Goal: Information Seeking & Learning: Understand process/instructions

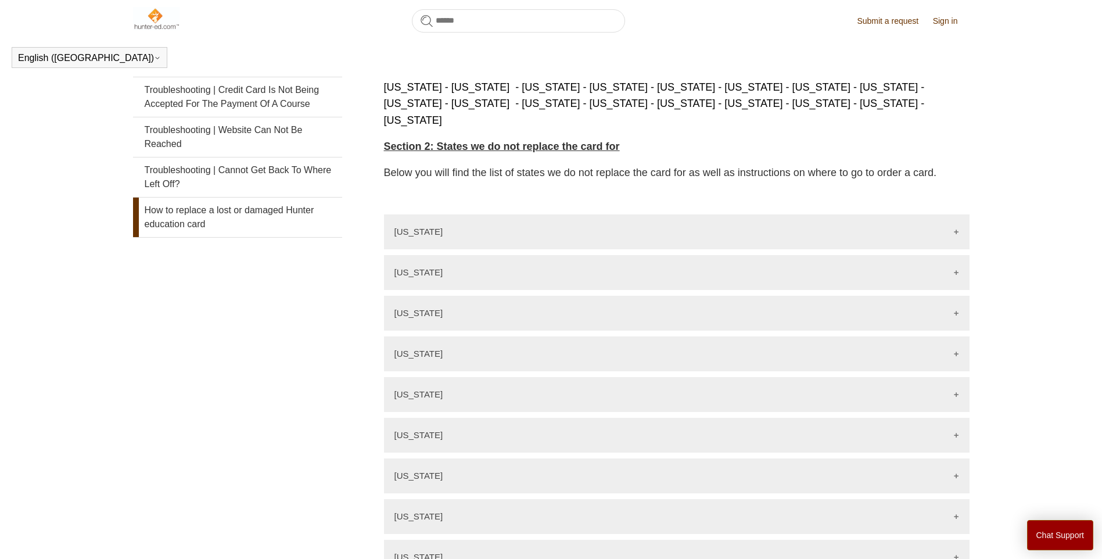
scroll to position [227, 0]
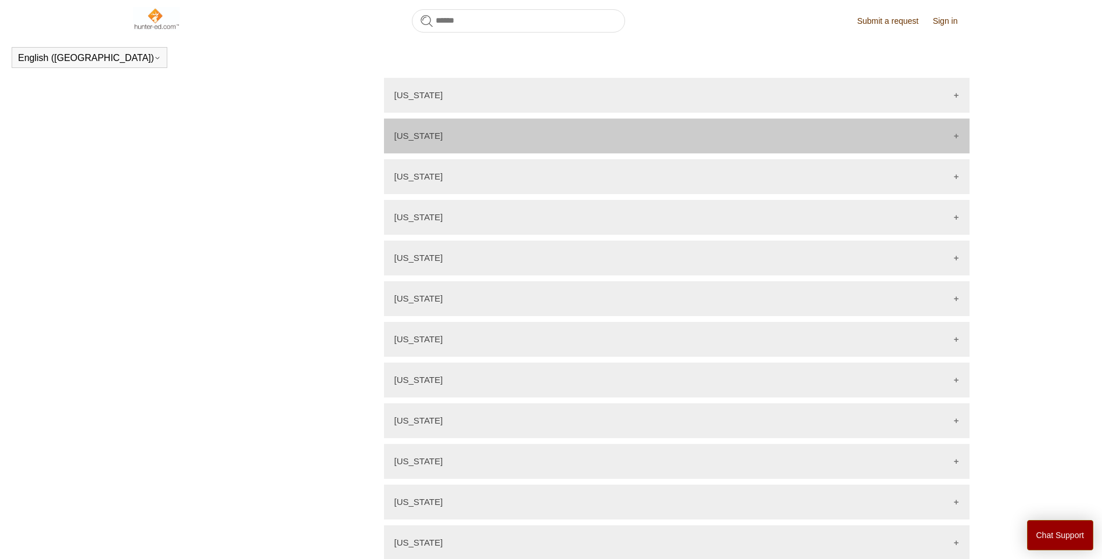
scroll to position [290, 0]
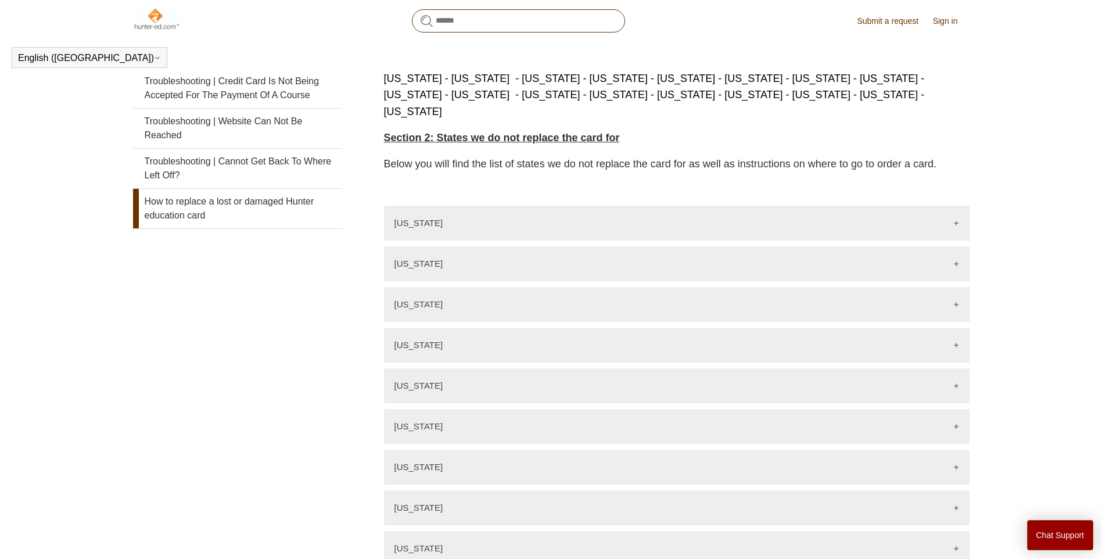
click at [466, 23] on input "Search" at bounding box center [518, 20] width 213 height 23
type input "*******"
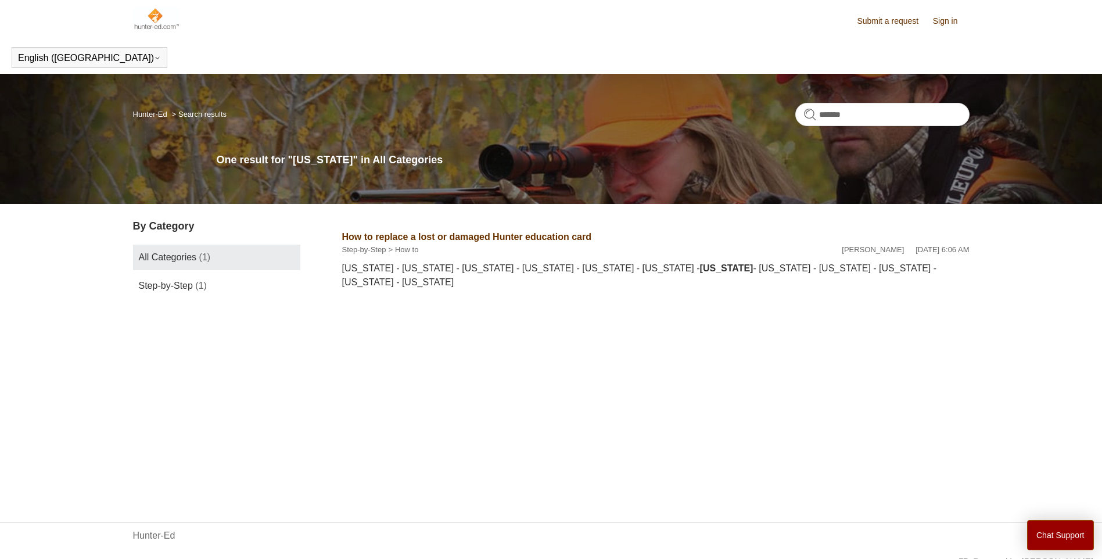
click at [540, 236] on link "How to replace a lost or damaged Hunter education card" at bounding box center [466, 237] width 249 height 10
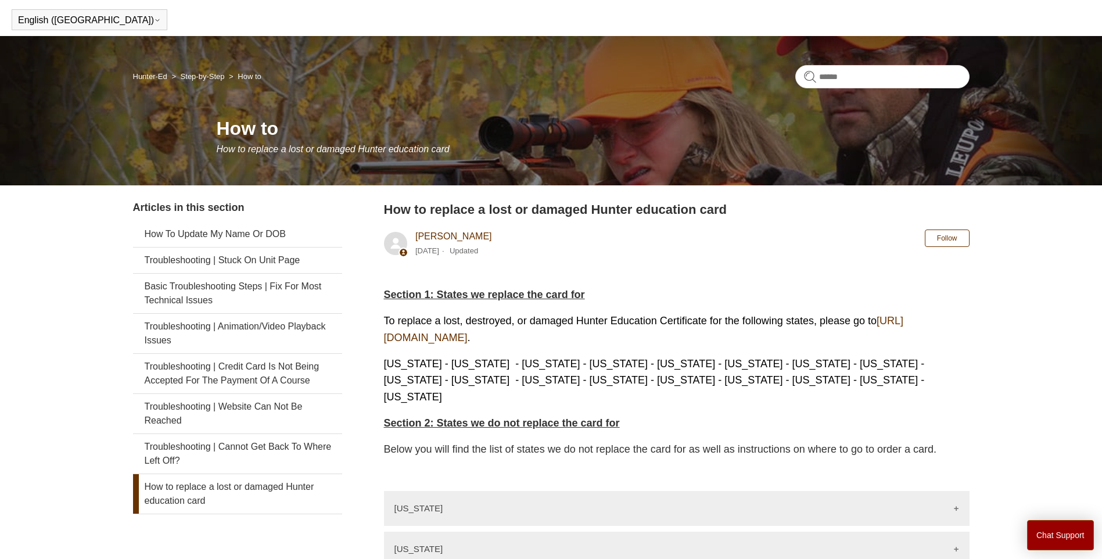
scroll to position [58, 0]
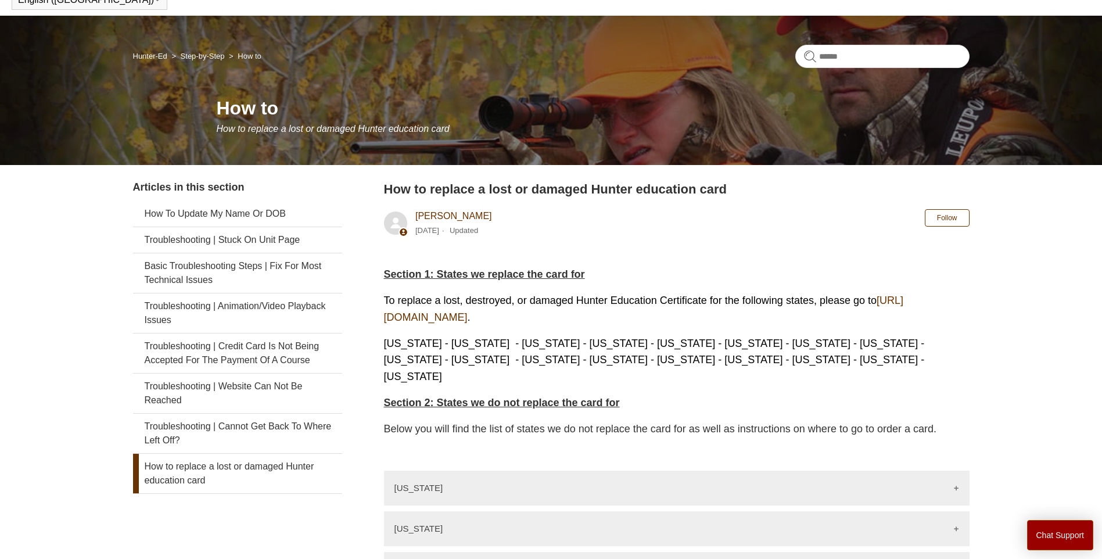
click at [465, 316] on link "[URL][DOMAIN_NAME]" at bounding box center [644, 309] width 520 height 28
